Goal: Task Accomplishment & Management: Manage account settings

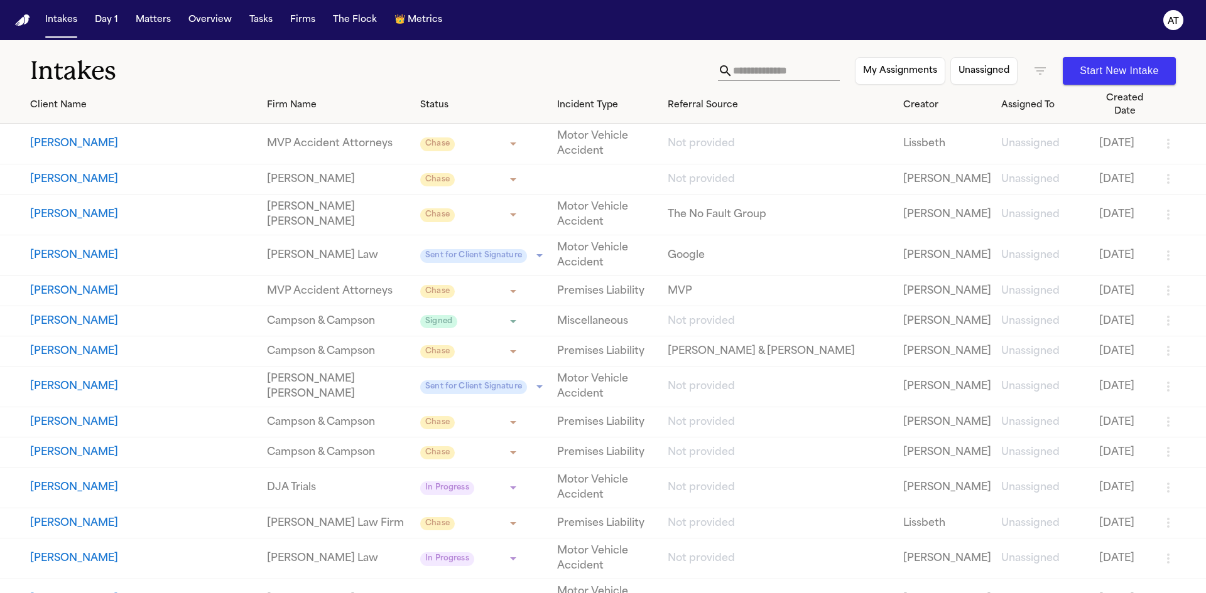
click at [1039, 69] on icon "button" at bounding box center [1039, 70] width 15 height 15
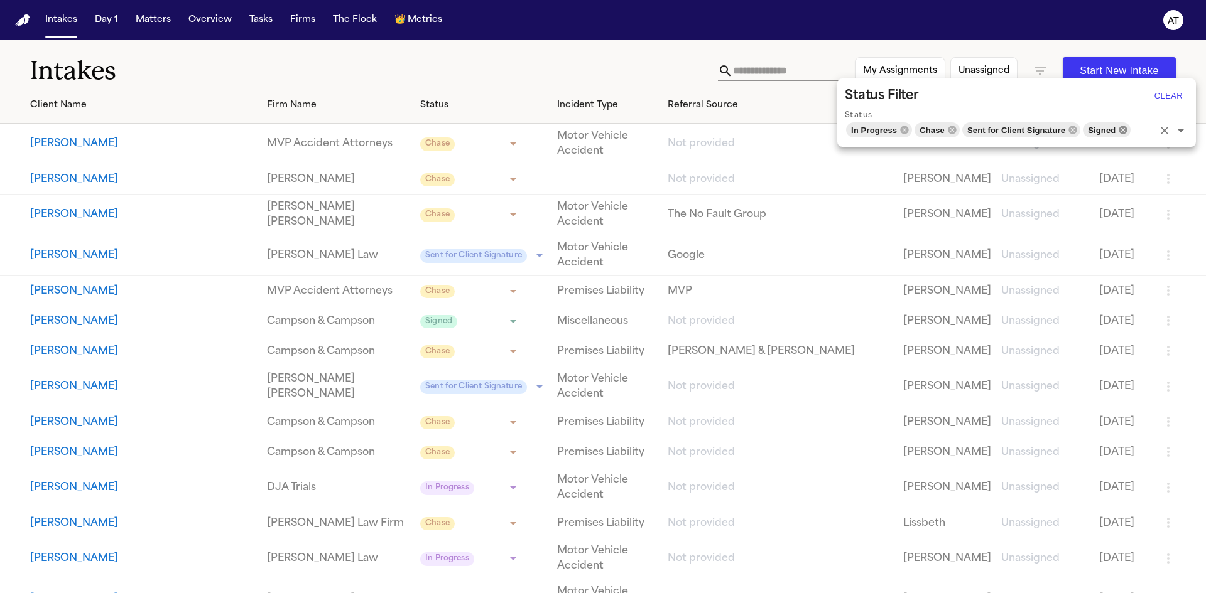
click at [1123, 129] on icon at bounding box center [1123, 130] width 8 height 8
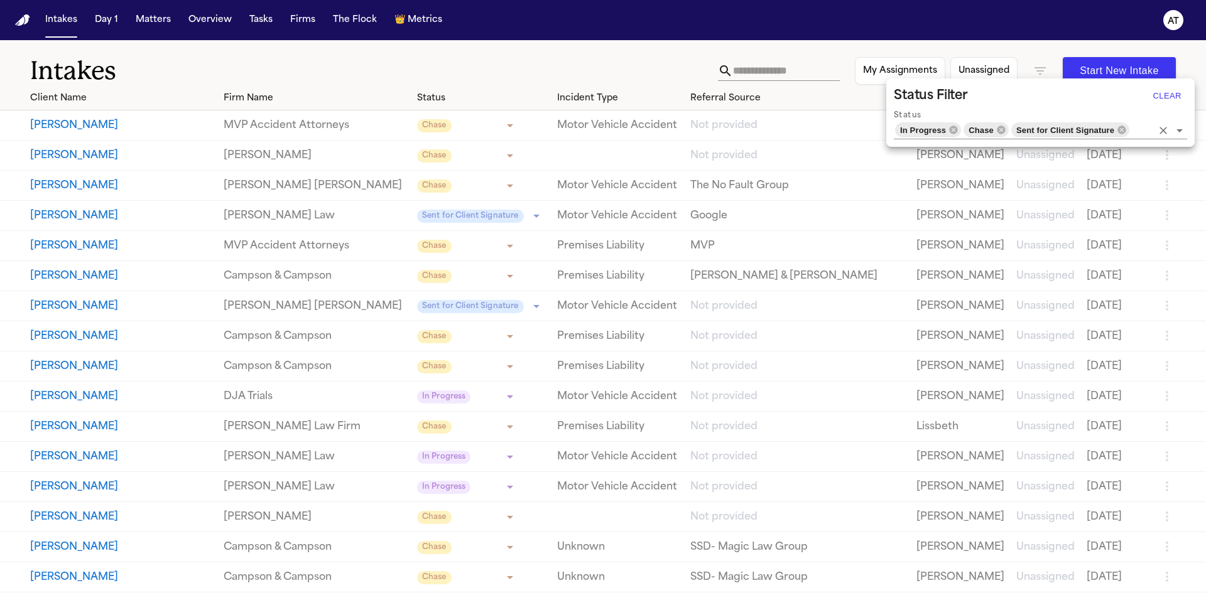
click at [569, 56] on div at bounding box center [603, 296] width 1206 height 593
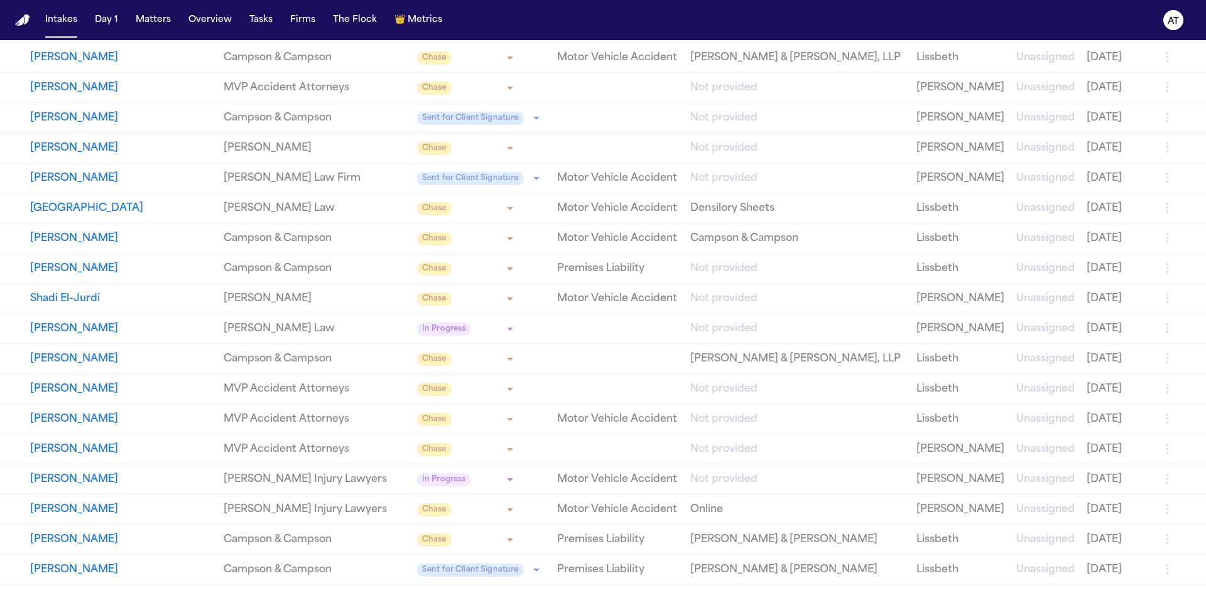
scroll to position [1235, 0]
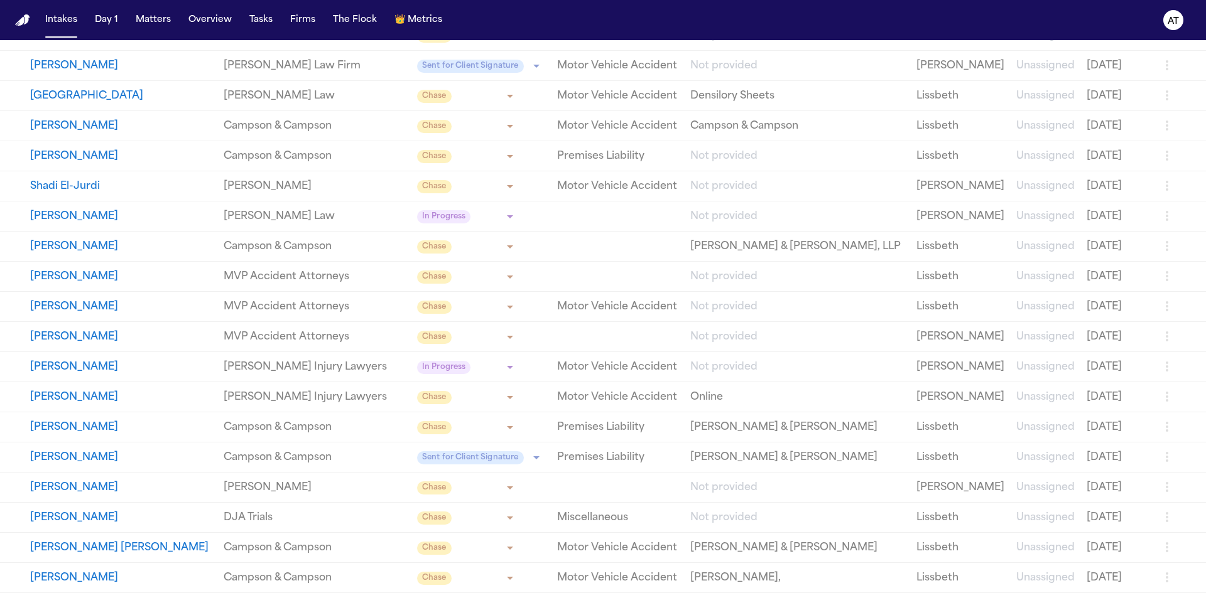
click at [501, 489] on body "**********" at bounding box center [603, 296] width 1206 height 593
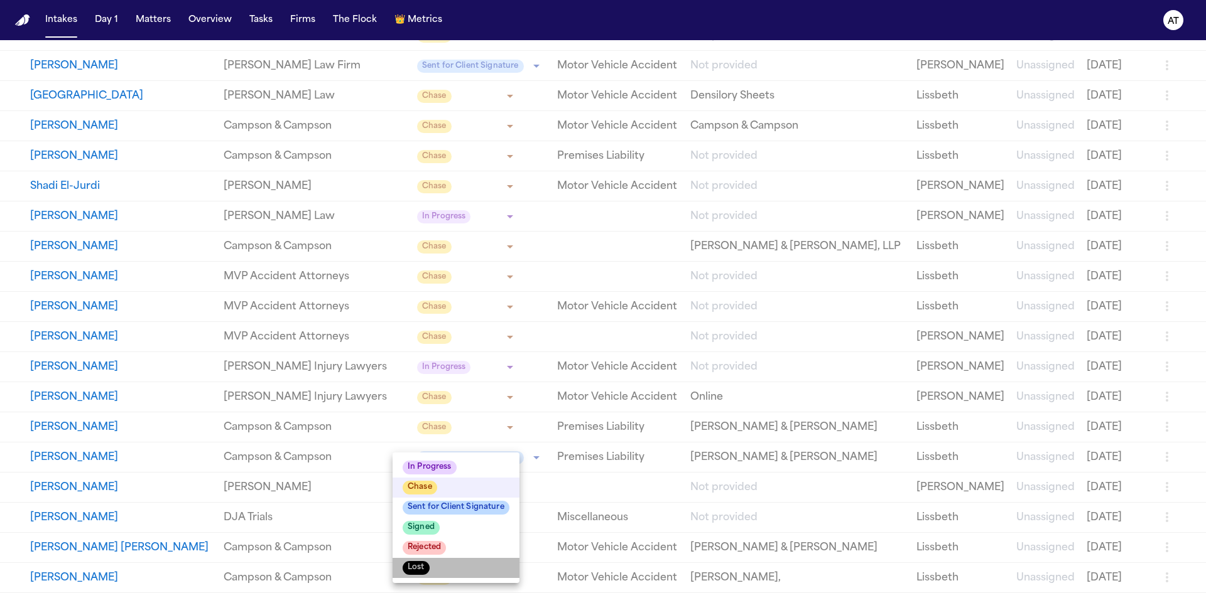
click at [480, 570] on li "Lost" at bounding box center [455, 568] width 127 height 20
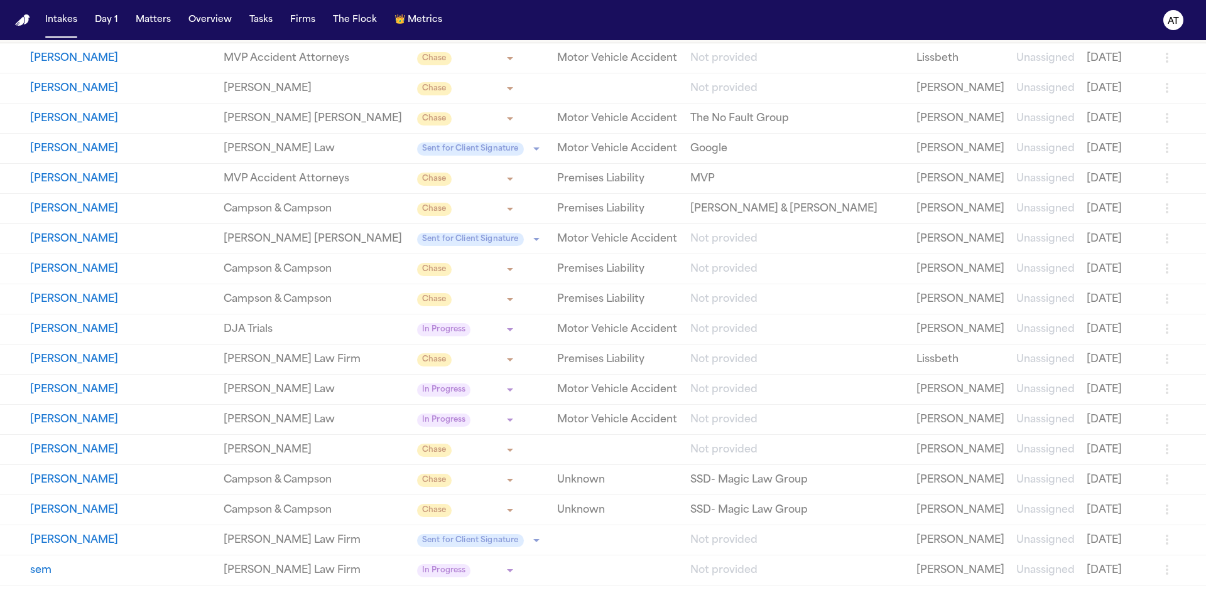
scroll to position [0, 0]
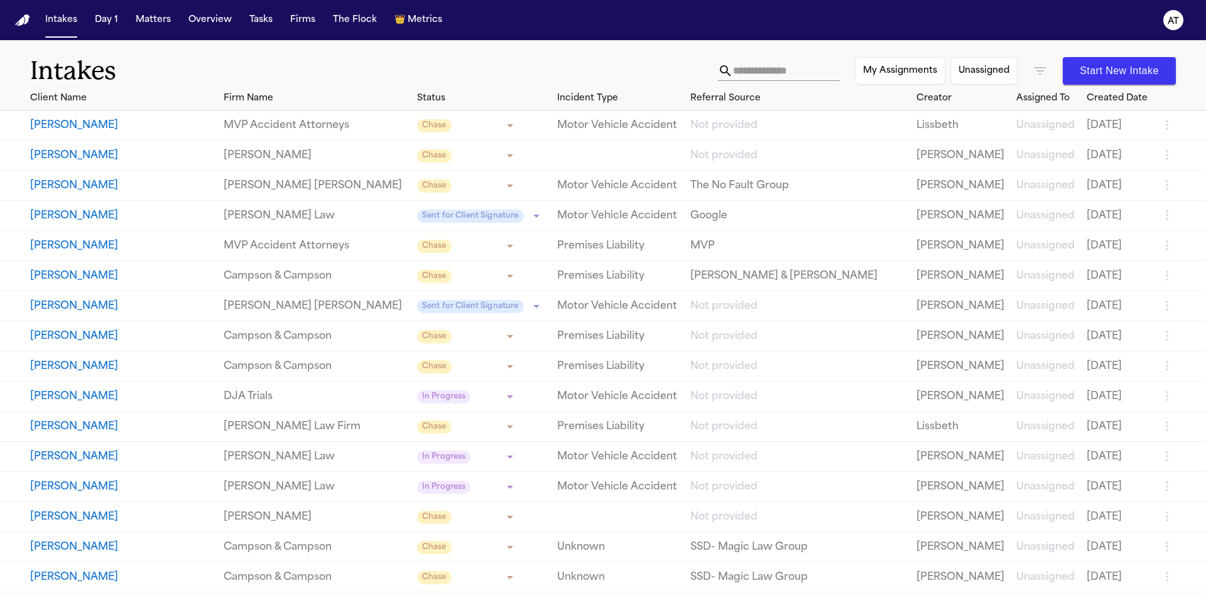
click at [1041, 65] on icon "button" at bounding box center [1039, 70] width 15 height 15
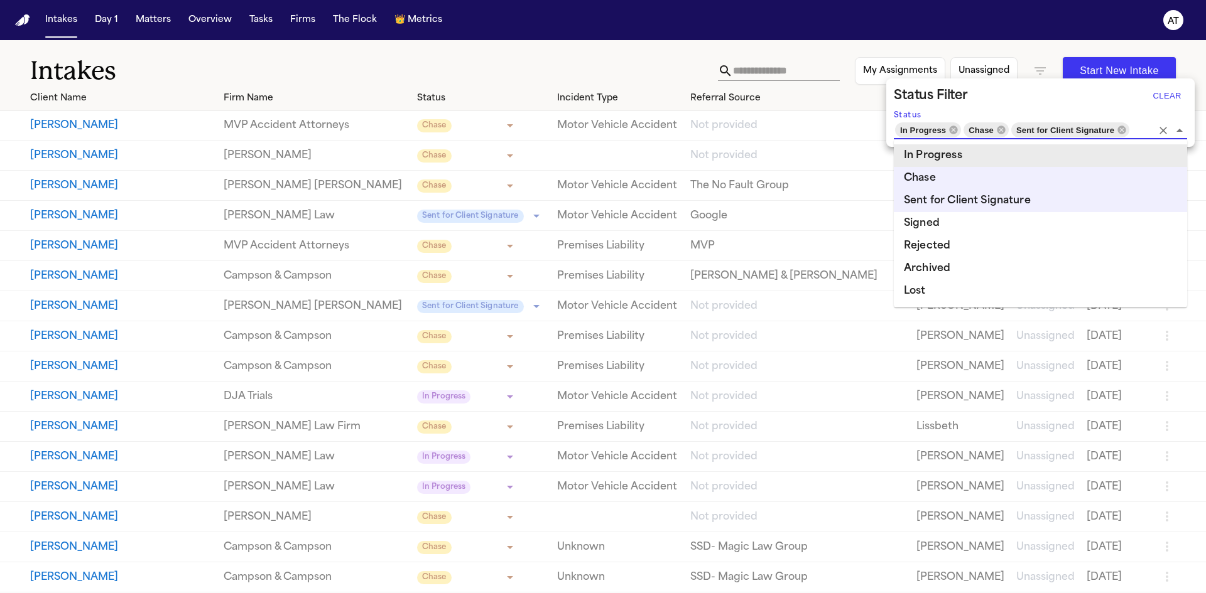
click at [1139, 129] on input "Status" at bounding box center [1140, 130] width 21 height 18
click at [941, 292] on li "Lost" at bounding box center [1040, 291] width 293 height 23
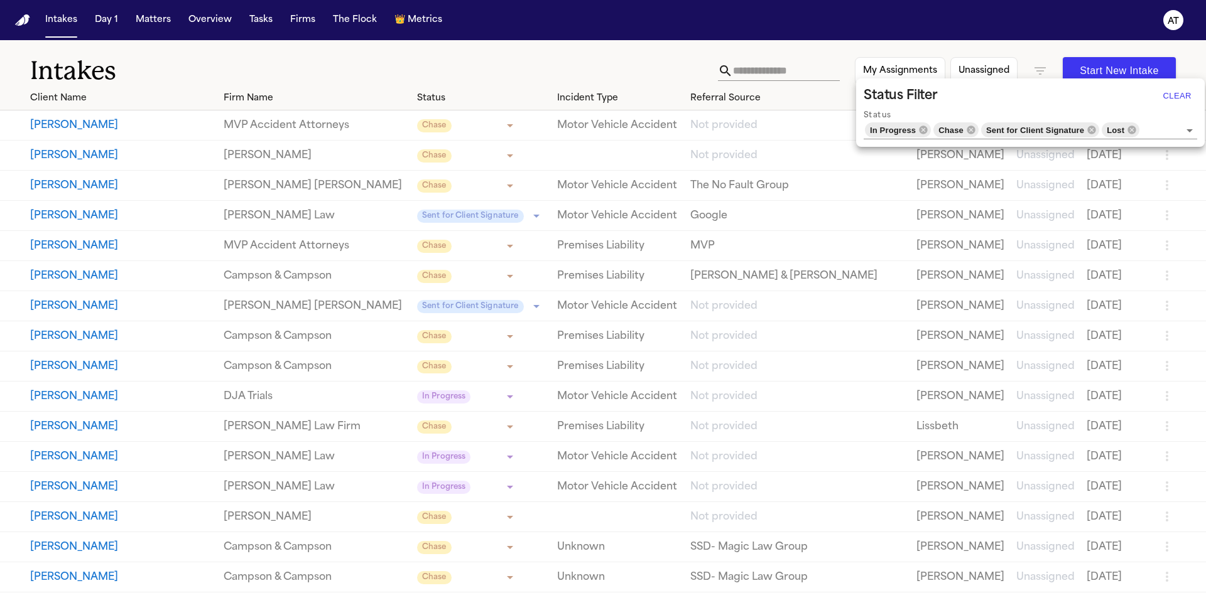
click at [639, 57] on div at bounding box center [603, 296] width 1206 height 593
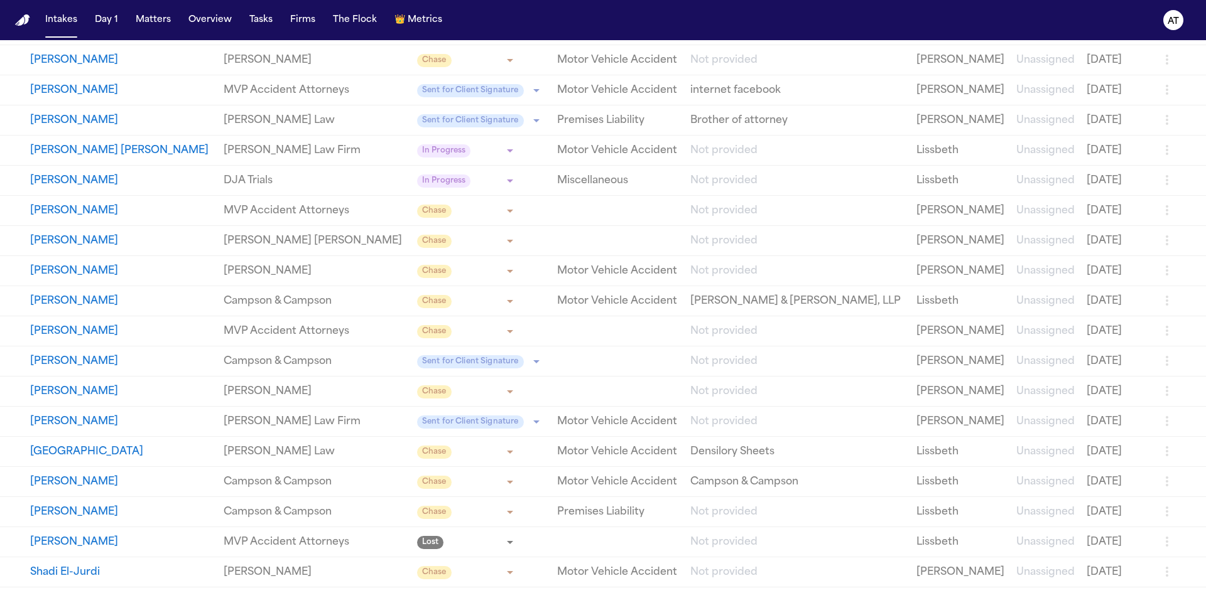
scroll to position [1193, 0]
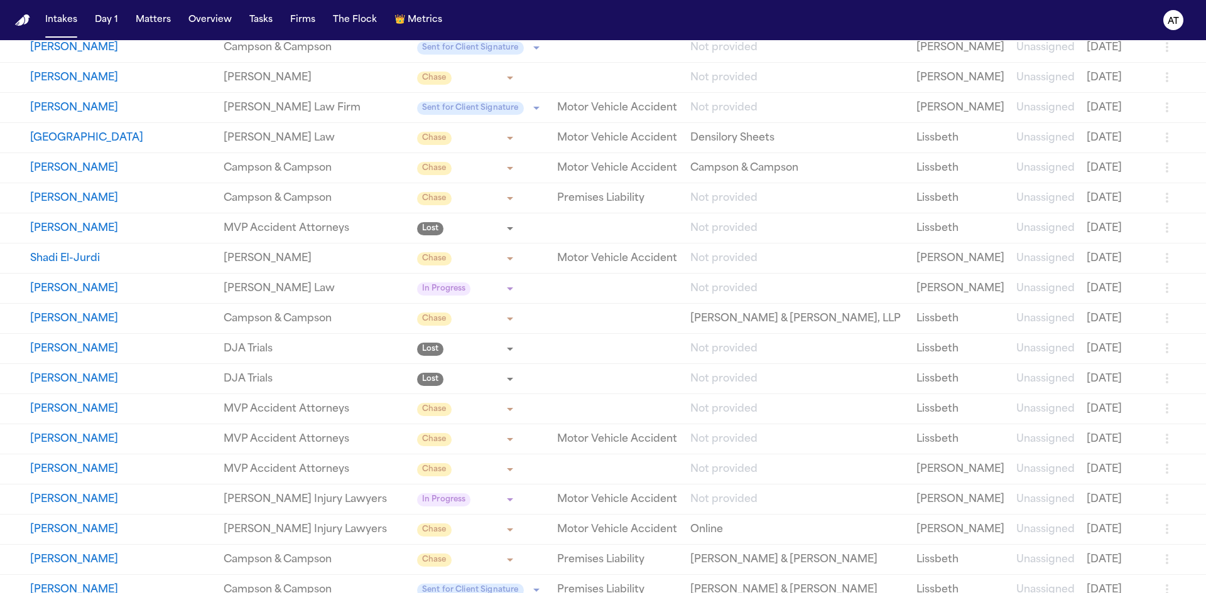
click at [1162, 227] on icon "button" at bounding box center [1166, 227] width 15 height 15
click at [1111, 274] on li "Archive" at bounding box center [1120, 273] width 65 height 25
click at [1159, 347] on icon "button" at bounding box center [1166, 348] width 15 height 15
click at [1124, 387] on li "Archive" at bounding box center [1120, 394] width 65 height 25
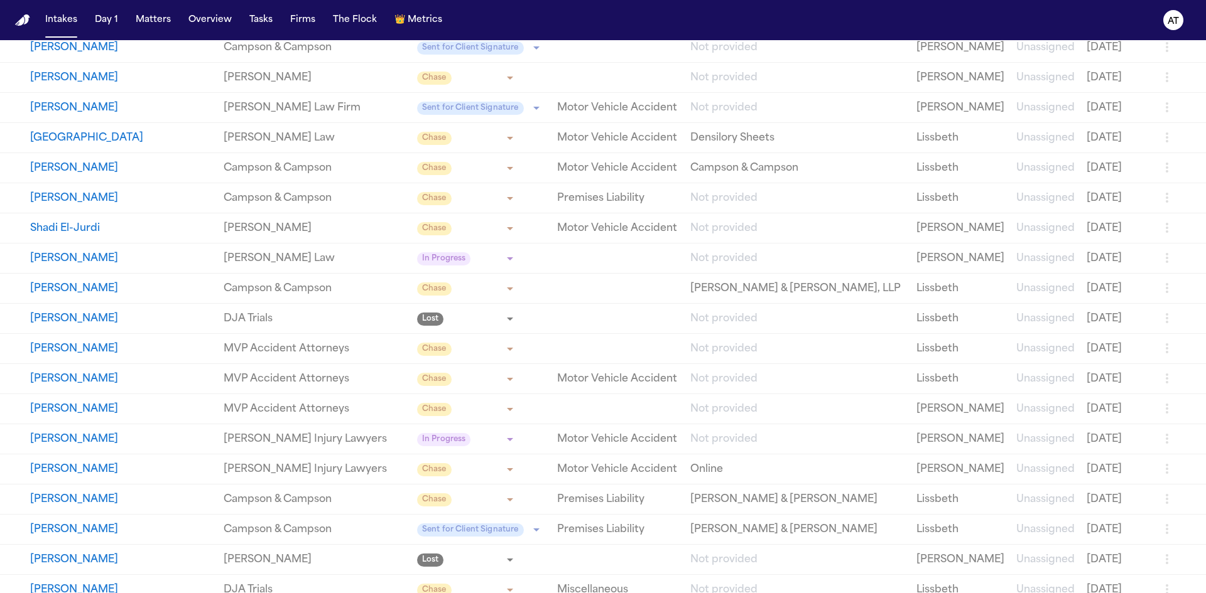
click at [1159, 318] on icon "button" at bounding box center [1166, 318] width 15 height 15
click at [1113, 365] on li "Archive" at bounding box center [1120, 364] width 65 height 25
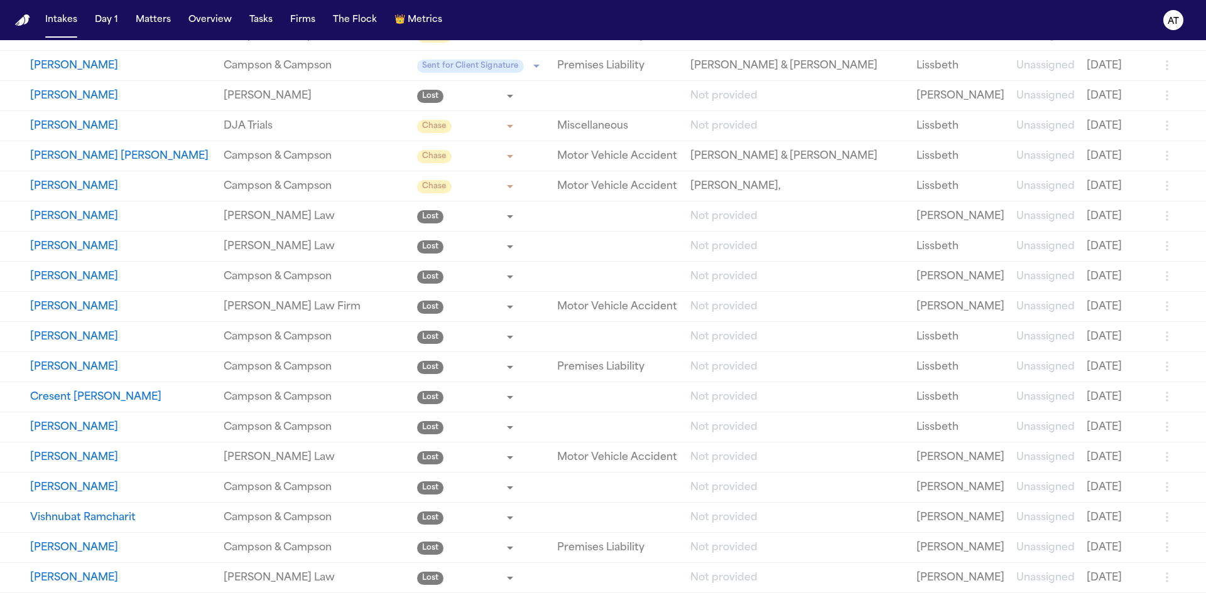
scroll to position [1627, 0]
click at [1166, 220] on icon "button" at bounding box center [1167, 216] width 3 height 10
click at [1128, 259] on li "Archive" at bounding box center [1120, 261] width 65 height 25
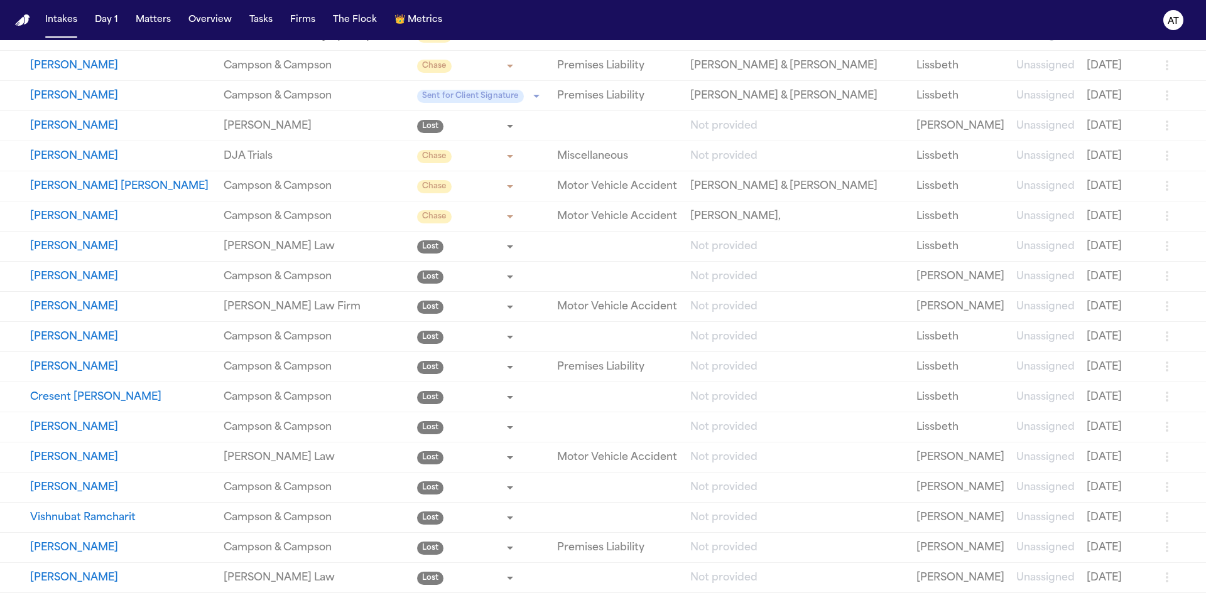
scroll to position [1597, 0]
click at [1162, 243] on icon "button" at bounding box center [1166, 246] width 15 height 15
click at [1127, 285] on li "Archive" at bounding box center [1120, 291] width 65 height 25
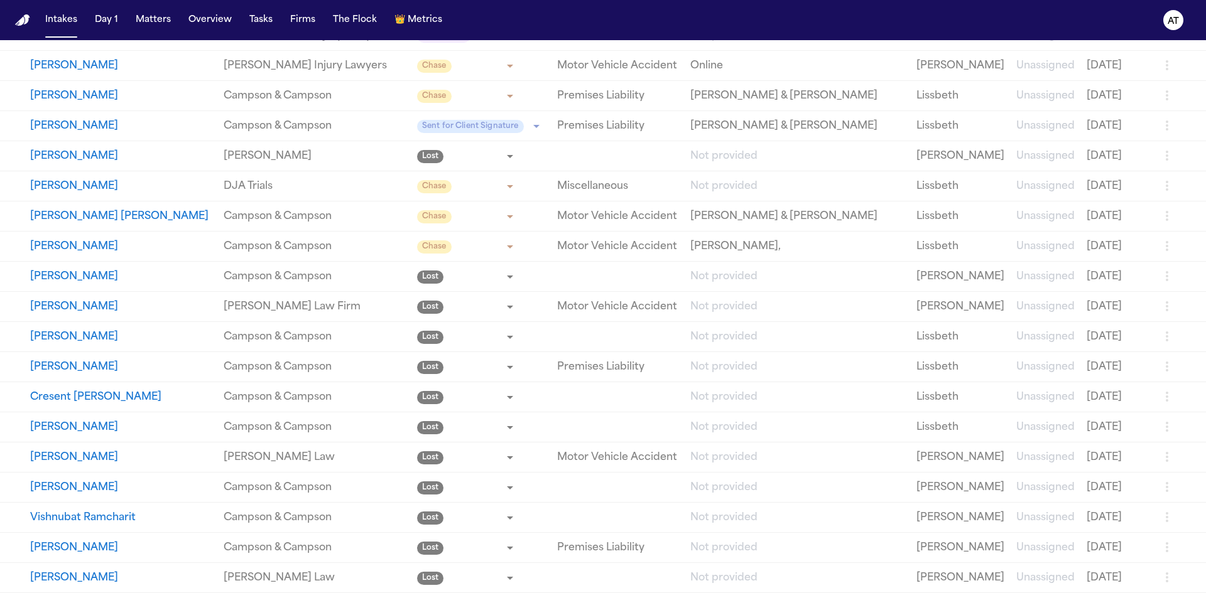
scroll to position [1567, 0]
click at [1166, 161] on icon "button" at bounding box center [1166, 155] width 15 height 15
click at [1123, 196] on li "Archive" at bounding box center [1120, 201] width 65 height 25
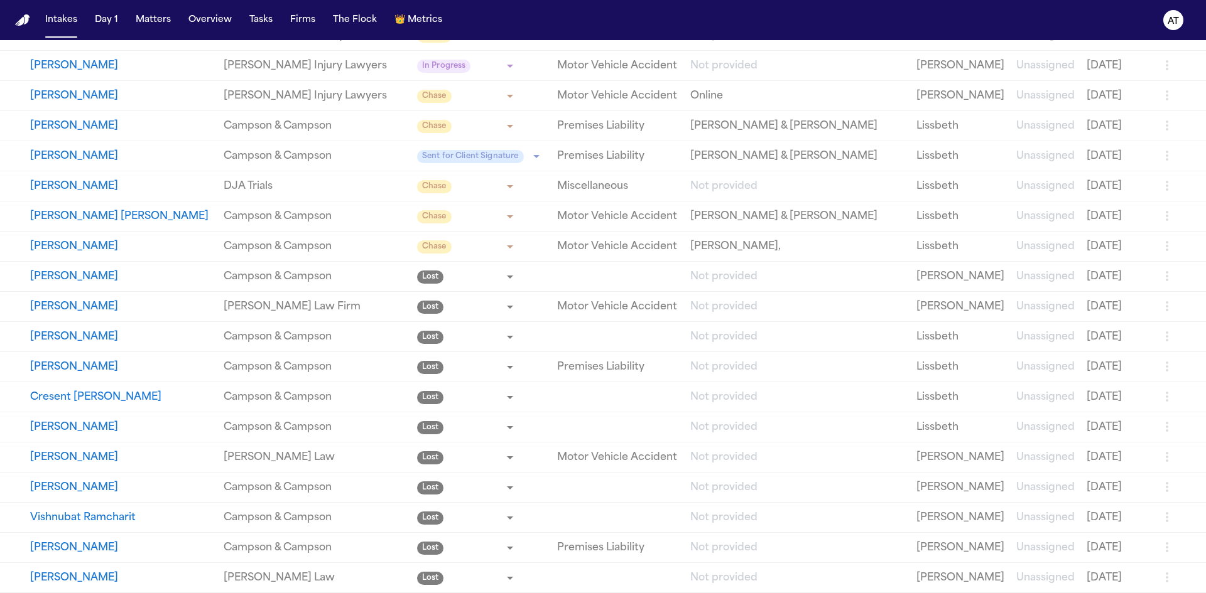
scroll to position [1537, 0]
click at [1162, 272] on icon "button" at bounding box center [1166, 276] width 15 height 15
click at [1133, 319] on li "Archive" at bounding box center [1120, 322] width 65 height 25
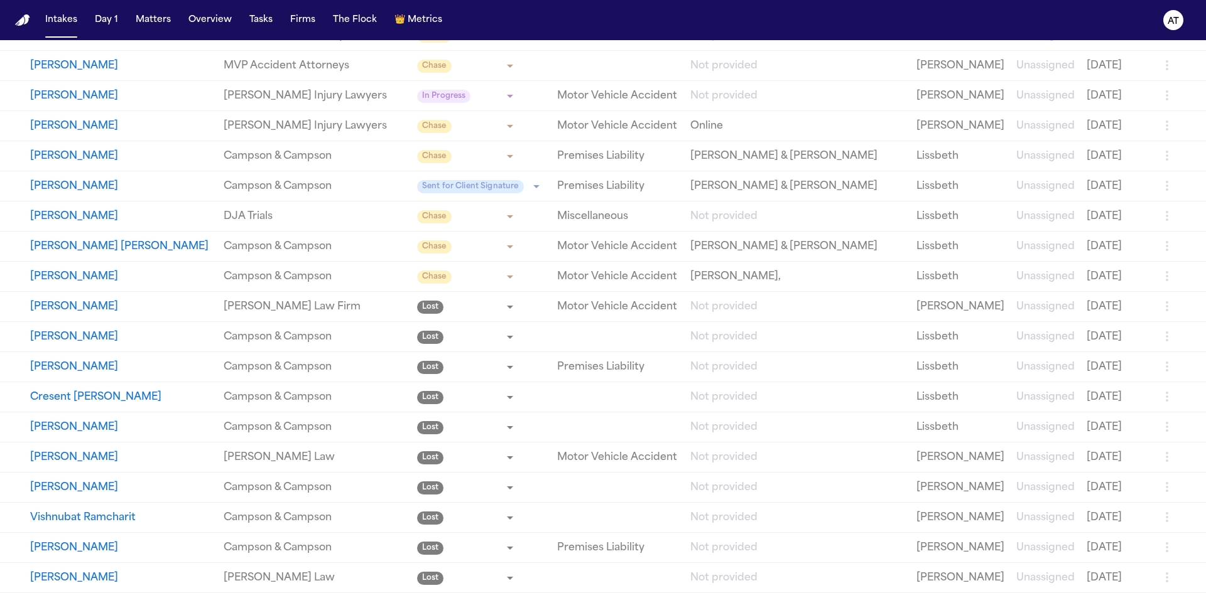
scroll to position [1507, 0]
click at [1161, 580] on icon "button" at bounding box center [1166, 577] width 15 height 15
click at [1137, 569] on li "Archive" at bounding box center [1120, 568] width 65 height 25
click at [1122, 540] on li "Archive" at bounding box center [1120, 533] width 65 height 25
click at [1162, 432] on icon "button" at bounding box center [1166, 426] width 15 height 15
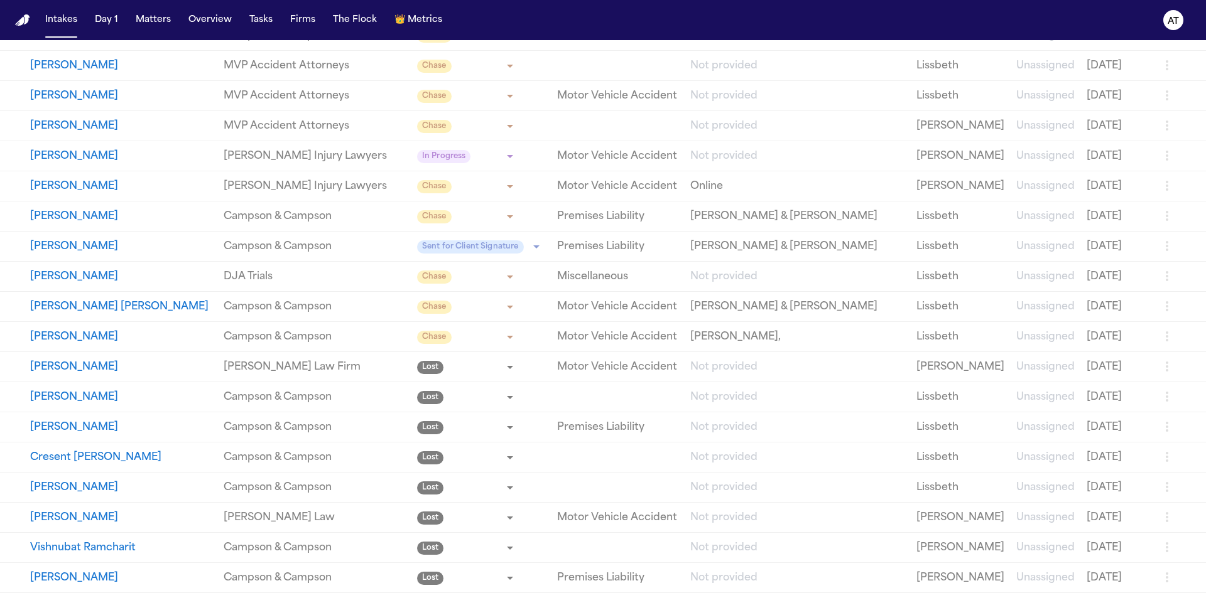
scroll to position [1446, 0]
click at [1166, 431] on icon "button" at bounding box center [1167, 427] width 3 height 10
click at [1122, 477] on li "Archive" at bounding box center [1120, 472] width 65 height 25
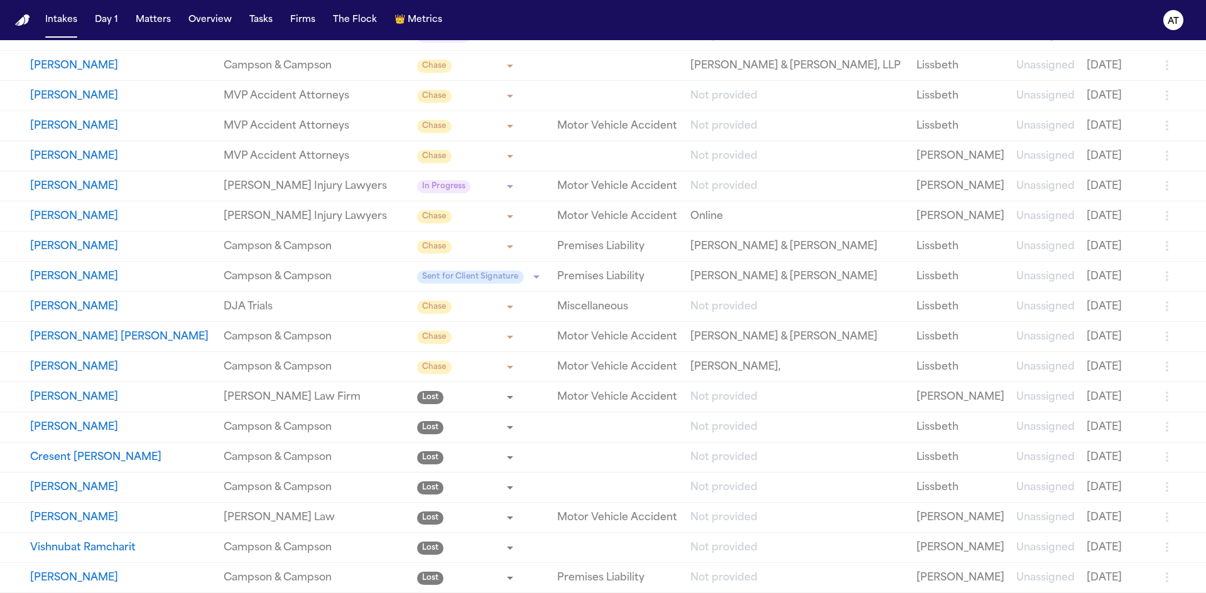
scroll to position [1416, 0]
click at [1162, 396] on icon "button" at bounding box center [1166, 396] width 15 height 15
click at [1117, 447] on li "Archive" at bounding box center [1120, 442] width 65 height 25
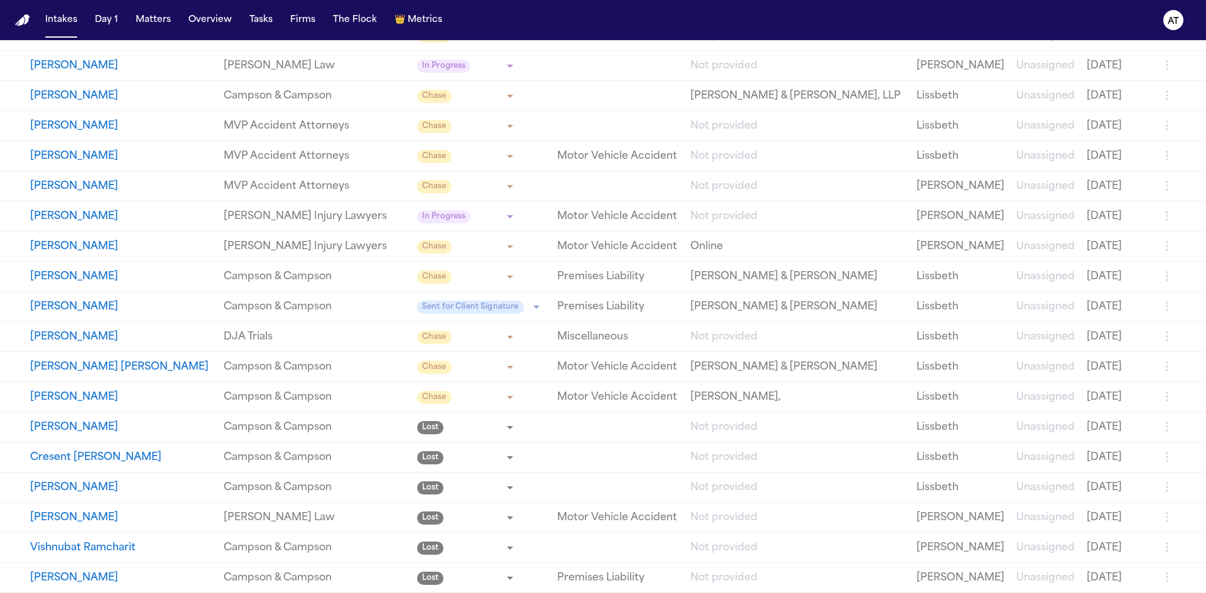
scroll to position [1386, 0]
click at [1162, 487] on icon "button" at bounding box center [1166, 487] width 15 height 15
click at [1126, 535] on li "Archive" at bounding box center [1120, 533] width 65 height 25
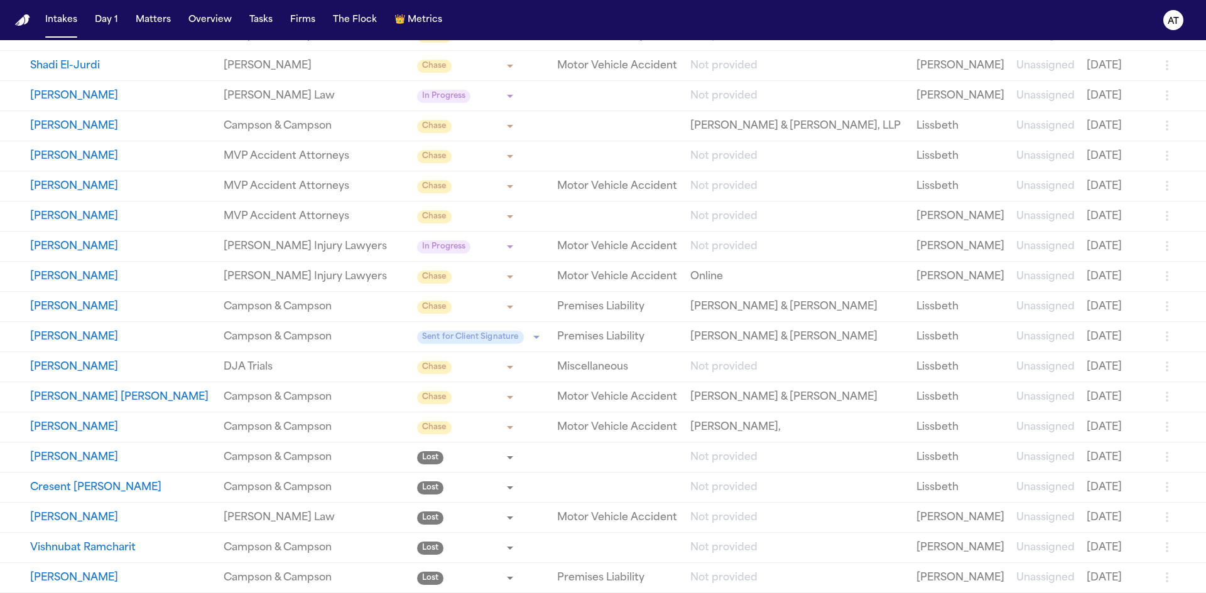
scroll to position [1356, 0]
click at [1166, 544] on icon "button" at bounding box center [1167, 548] width 3 height 10
click at [1110, 569] on li "Archive" at bounding box center [1120, 568] width 65 height 25
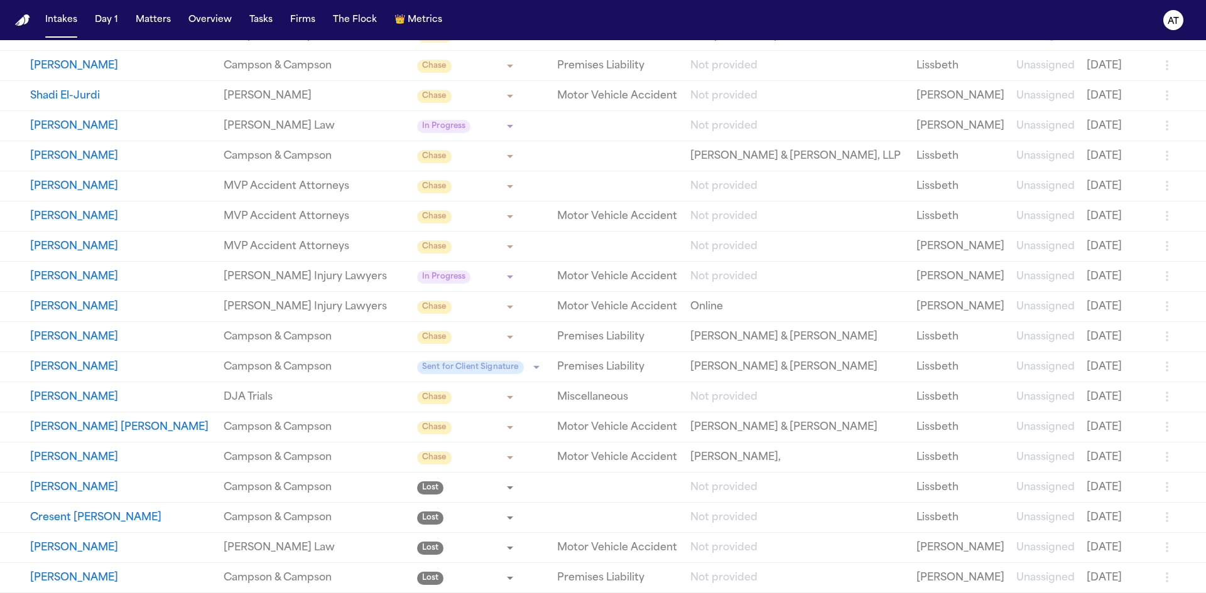
click at [1164, 576] on icon "button" at bounding box center [1166, 577] width 15 height 15
click at [1120, 569] on li "Archive" at bounding box center [1120, 568] width 65 height 25
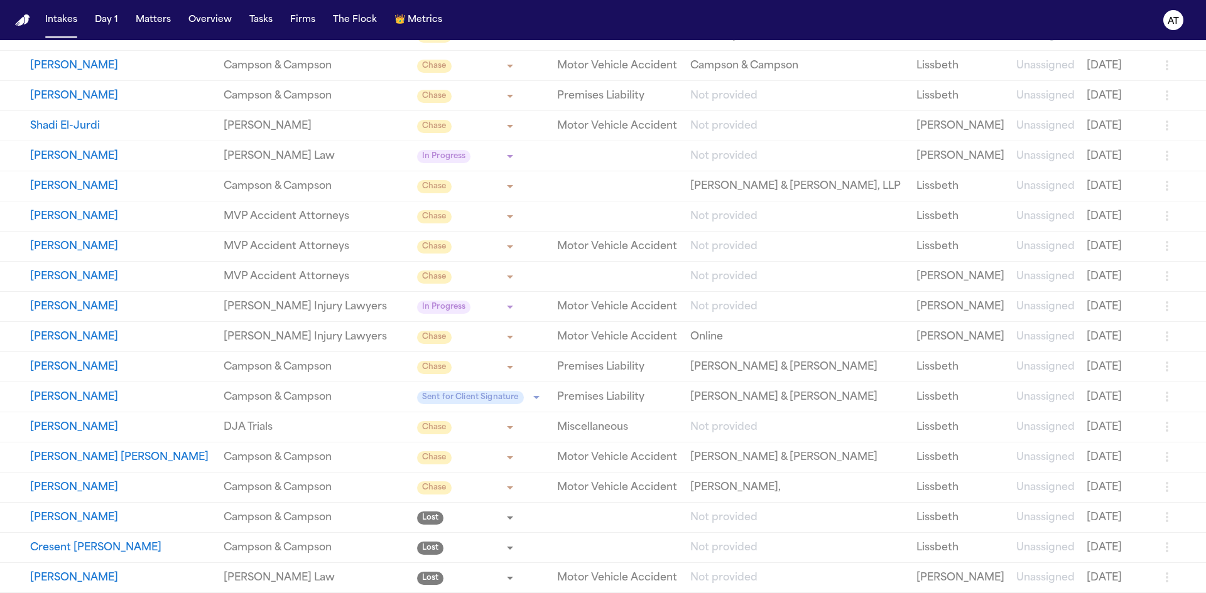
scroll to position [1296, 0]
click at [1166, 515] on icon "button" at bounding box center [1167, 517] width 3 height 10
click at [1120, 559] on li "Archive" at bounding box center [1120, 563] width 65 height 25
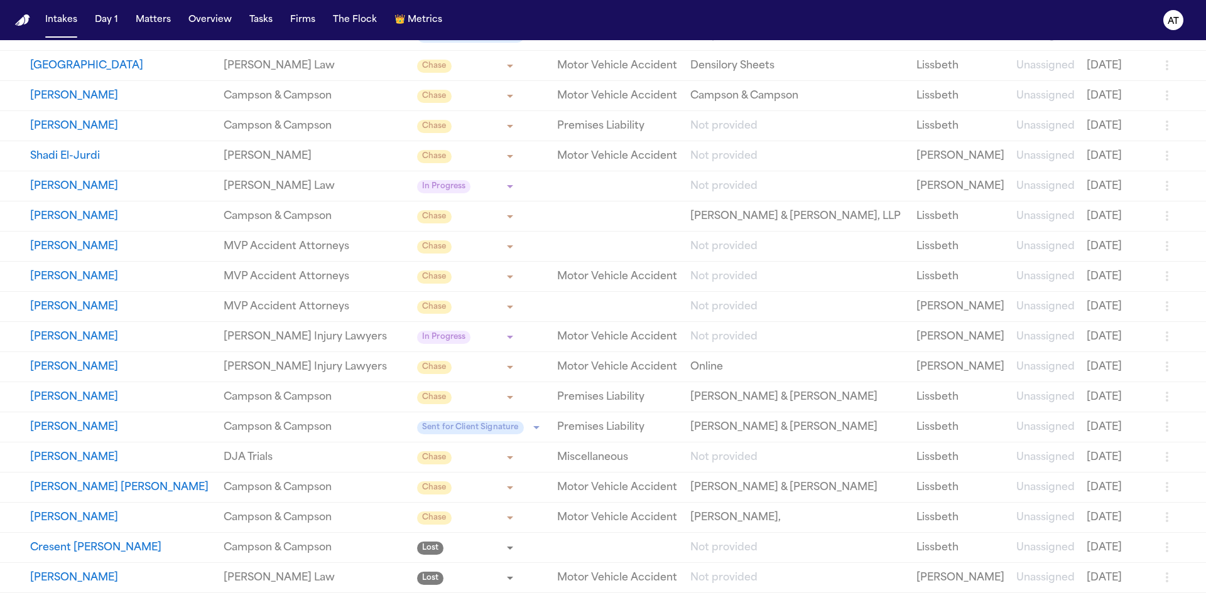
scroll to position [1265, 0]
click at [1163, 548] on icon "button" at bounding box center [1166, 547] width 15 height 15
click at [1113, 567] on li "Archive" at bounding box center [1120, 568] width 65 height 25
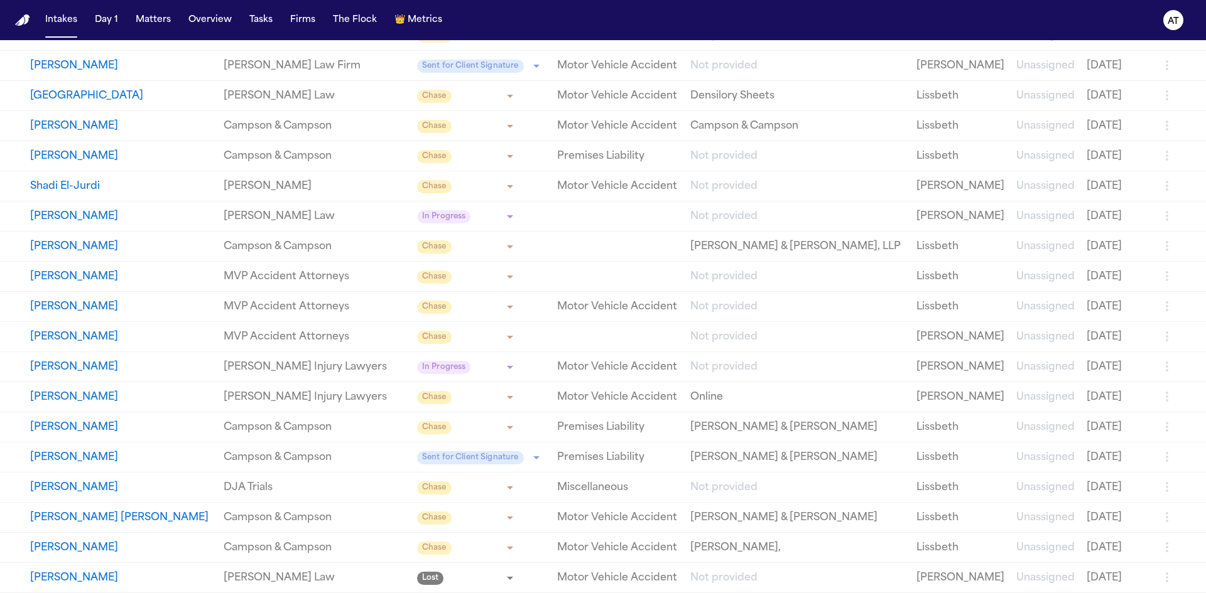
scroll to position [1235, 0]
click at [1166, 578] on icon "button" at bounding box center [1167, 578] width 3 height 10
click at [1125, 568] on li "Archive" at bounding box center [1120, 568] width 65 height 25
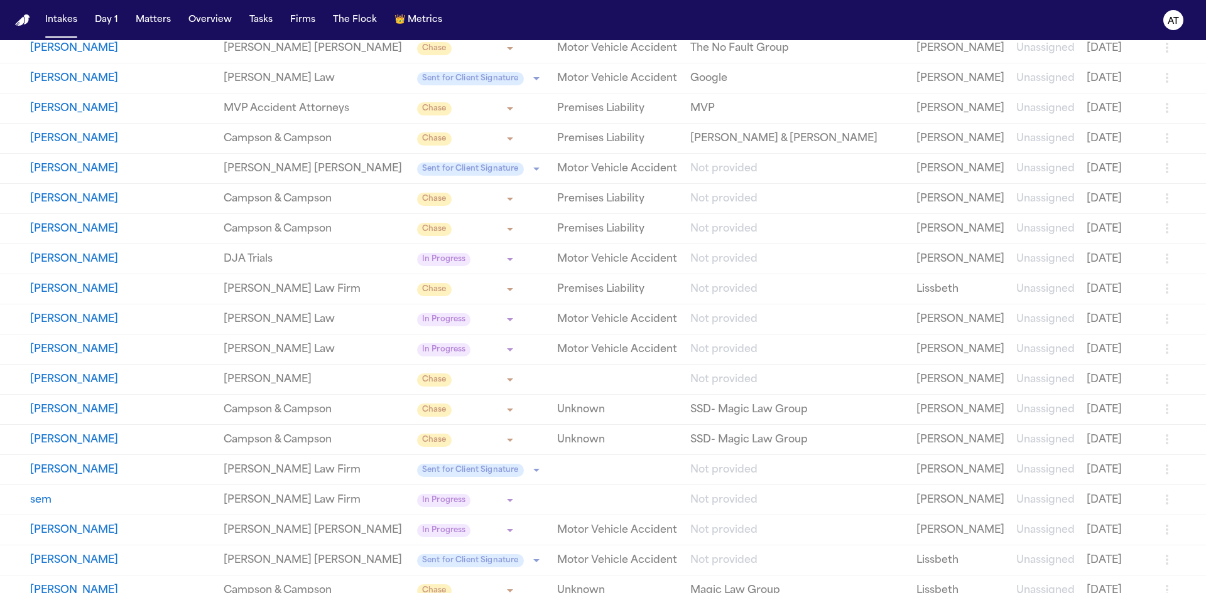
scroll to position [0, 0]
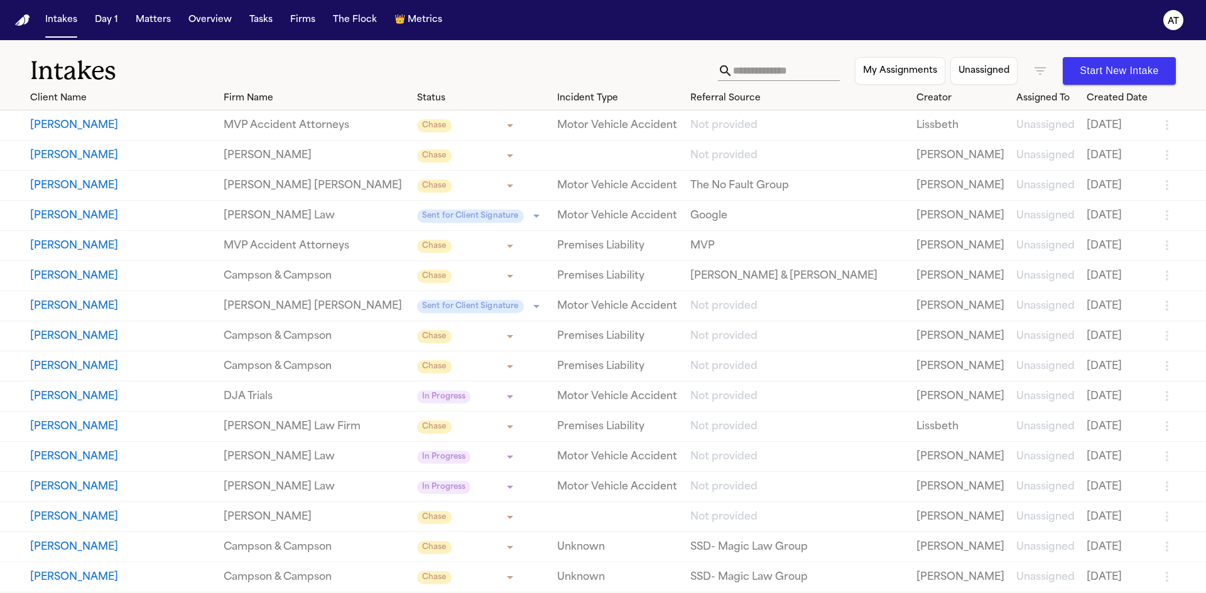
click at [1036, 66] on icon "button" at bounding box center [1039, 70] width 15 height 15
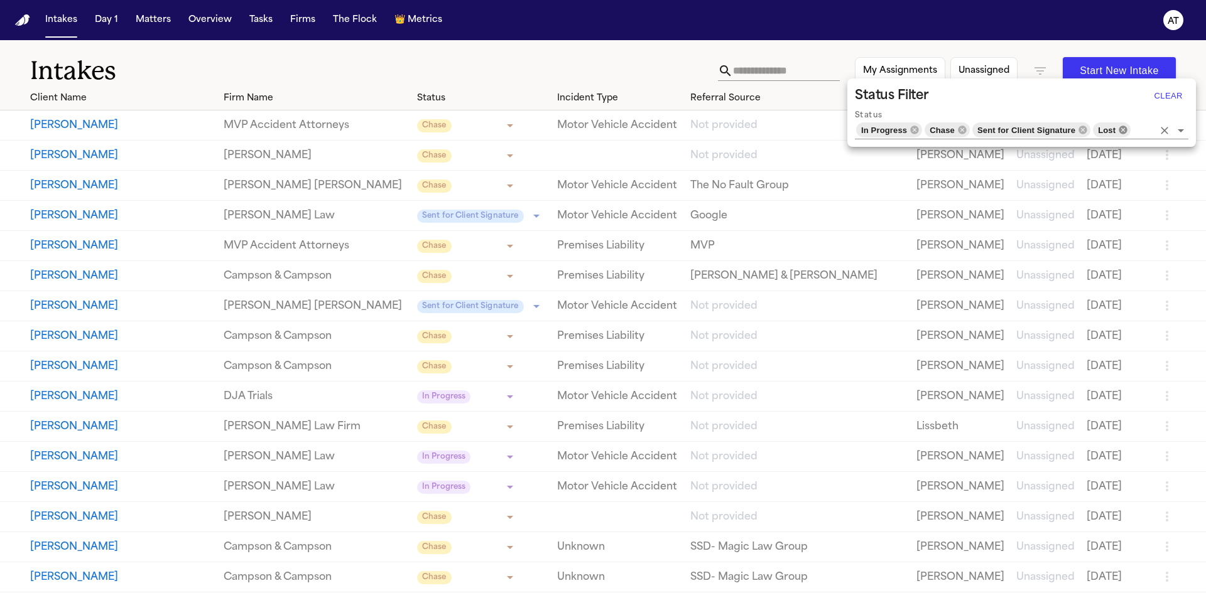
click at [1123, 132] on icon at bounding box center [1123, 130] width 8 height 8
click at [609, 72] on div at bounding box center [603, 296] width 1206 height 593
